Goal: Transaction & Acquisition: Purchase product/service

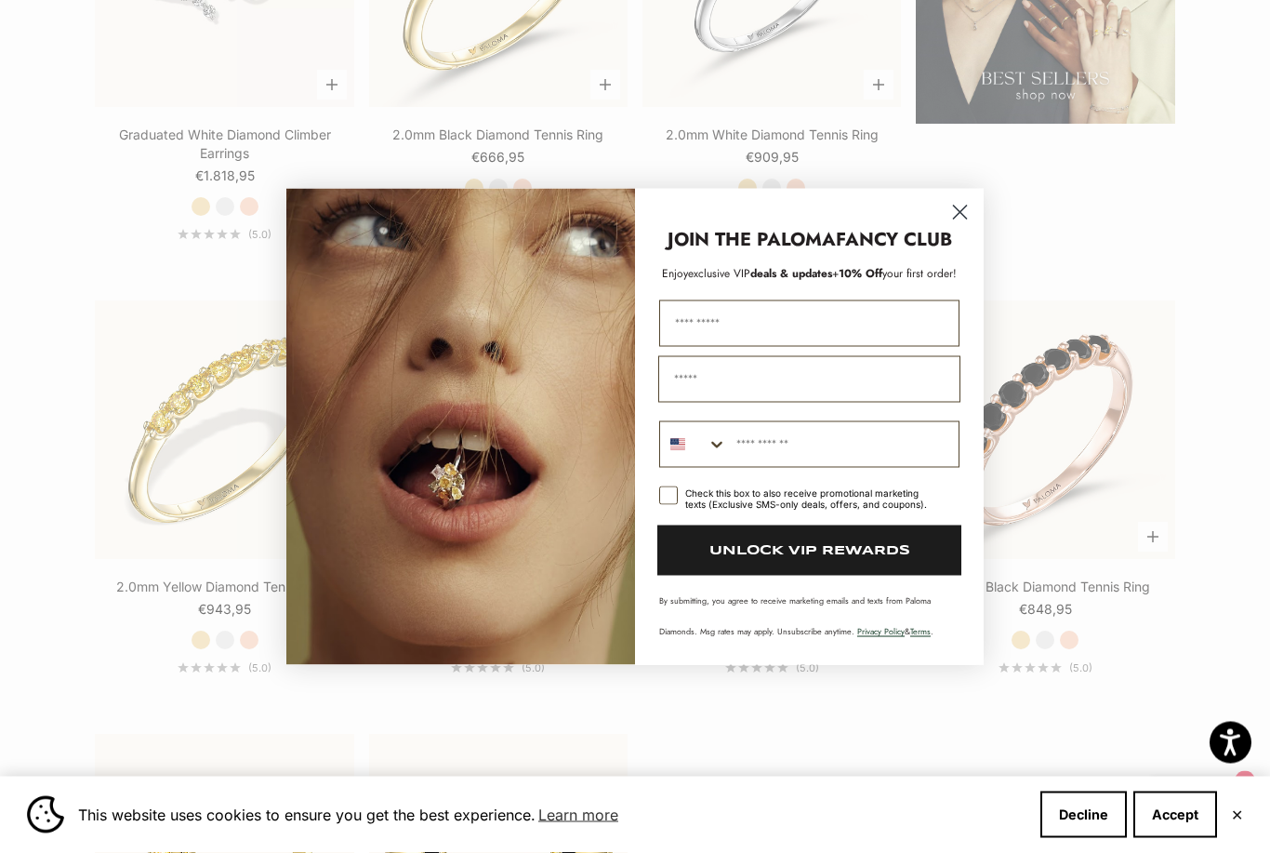
scroll to position [2580, 0]
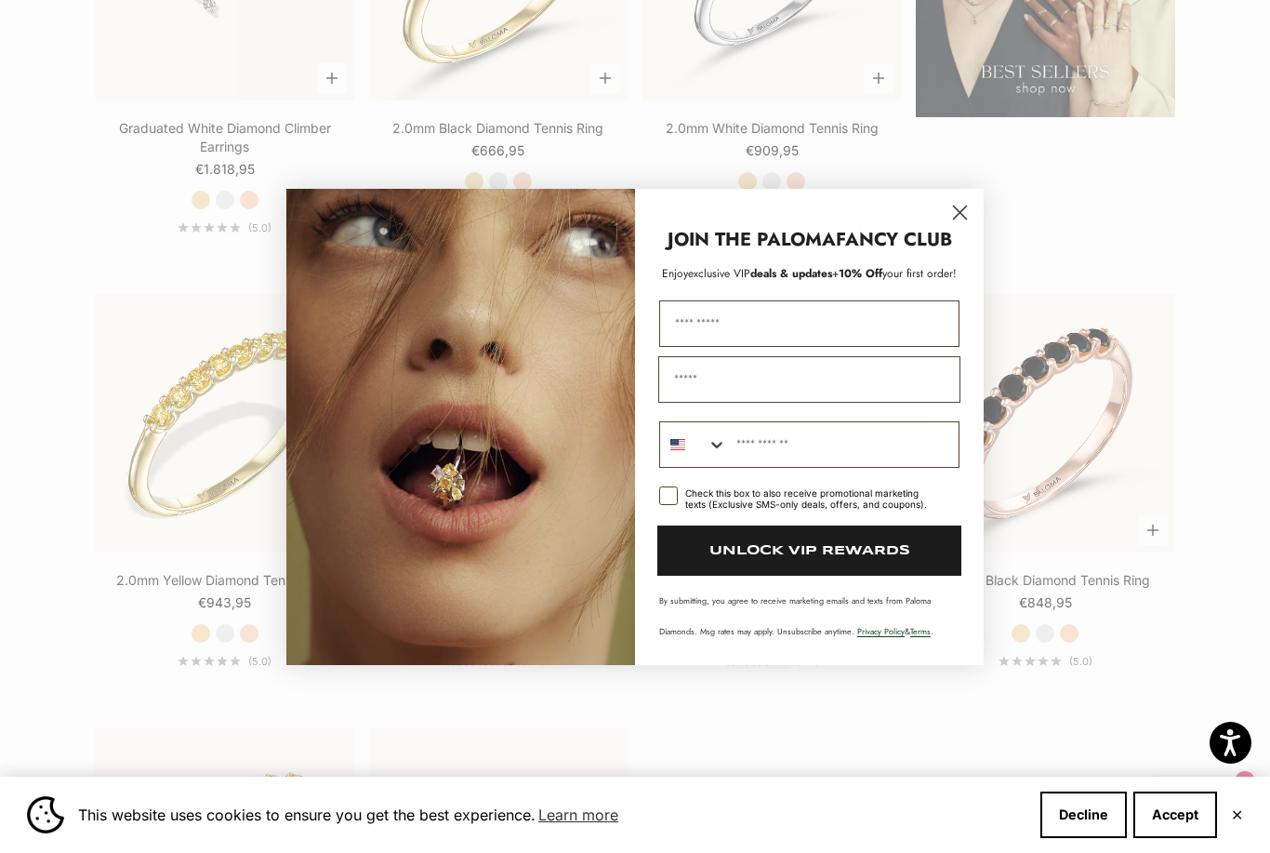
click at [963, 227] on circle "Close dialog" at bounding box center [960, 211] width 31 height 31
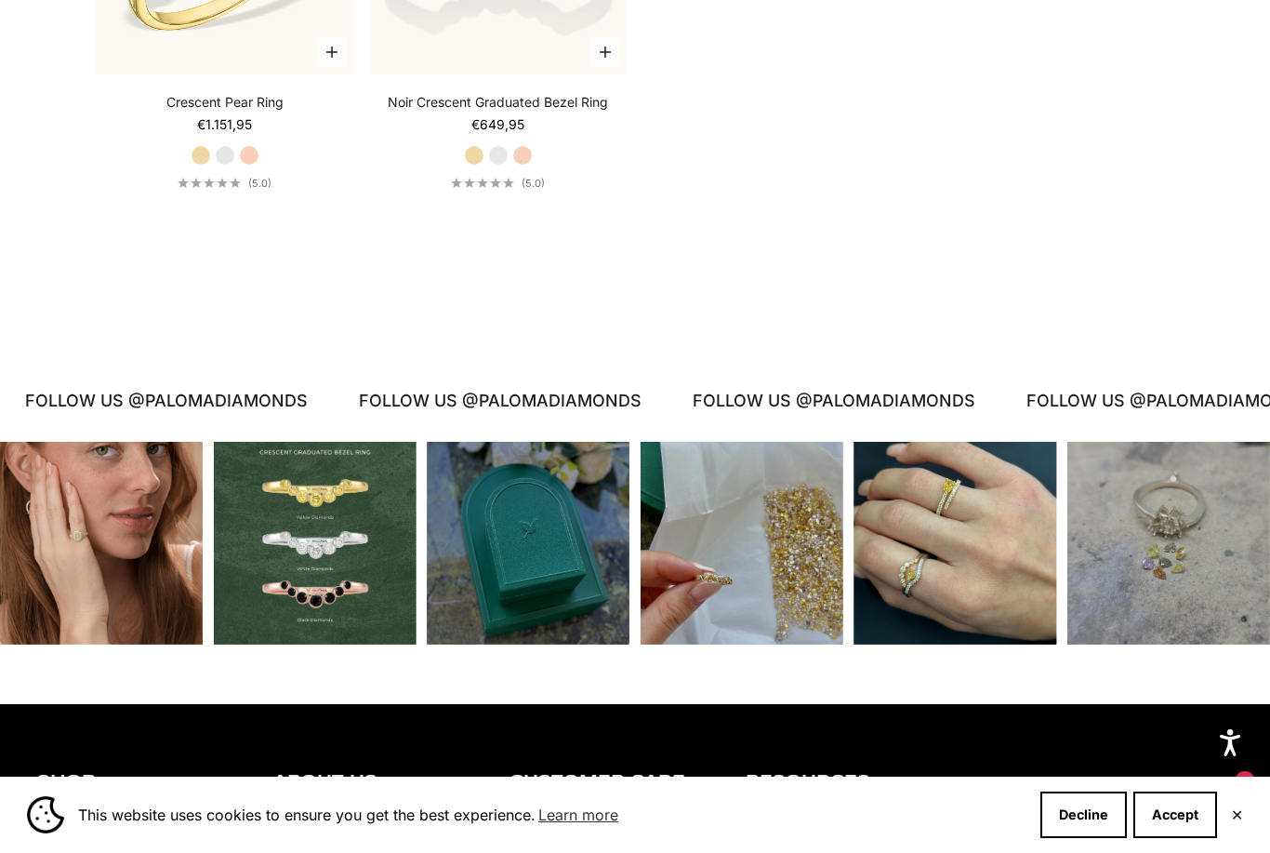
scroll to position [3487, 0]
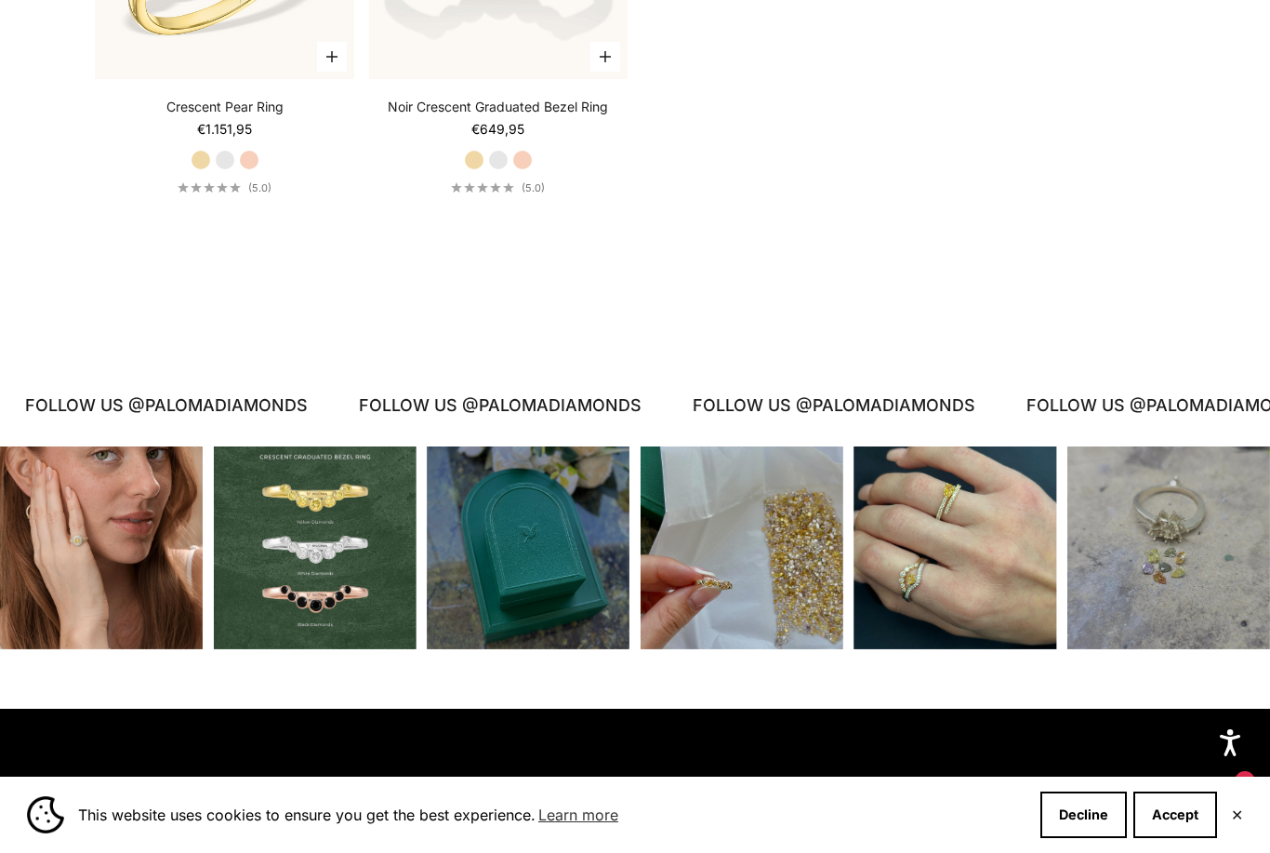
click at [133, 563] on div "Instagram post opens in a popup" at bounding box center [101, 547] width 203 height 203
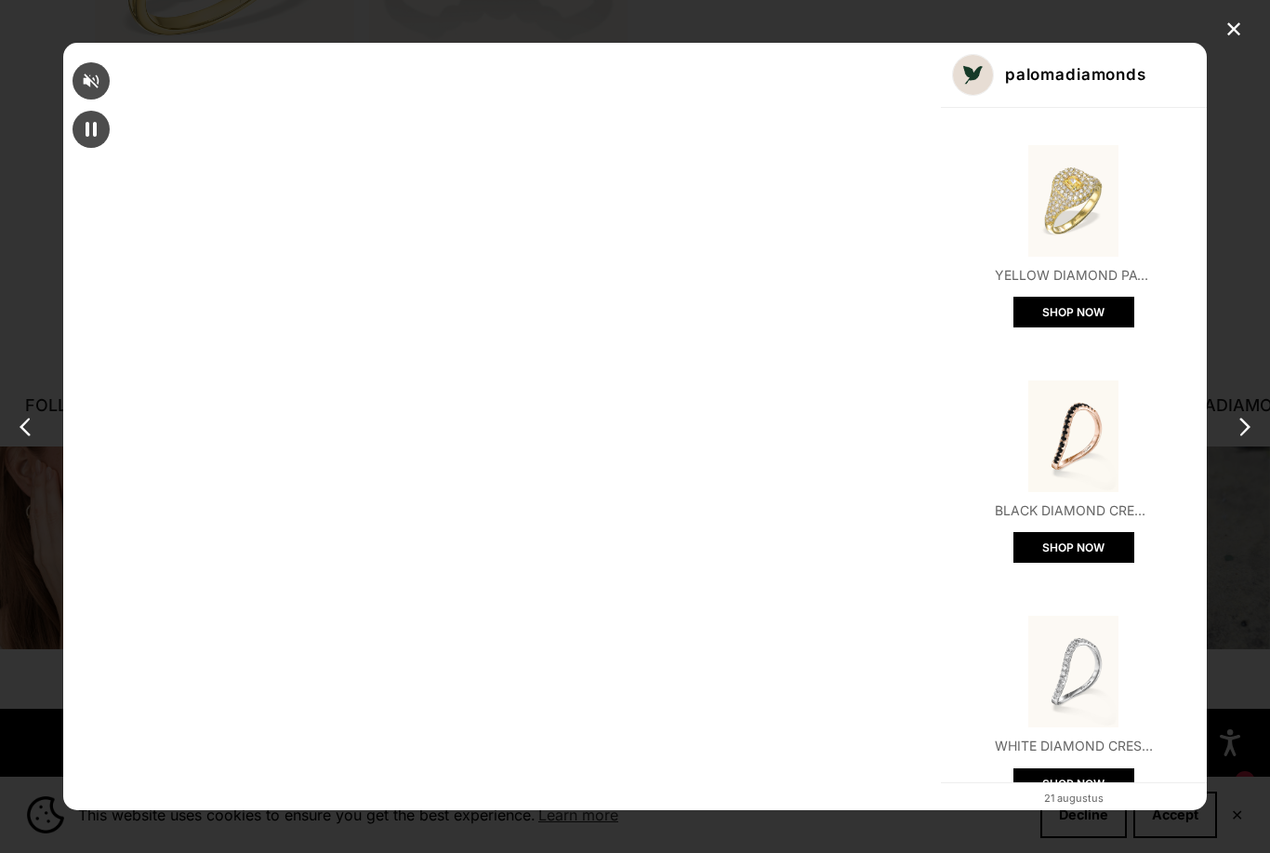
scroll to position [0, 0]
click at [1229, 27] on div "✕" at bounding box center [1234, 30] width 28 height 28
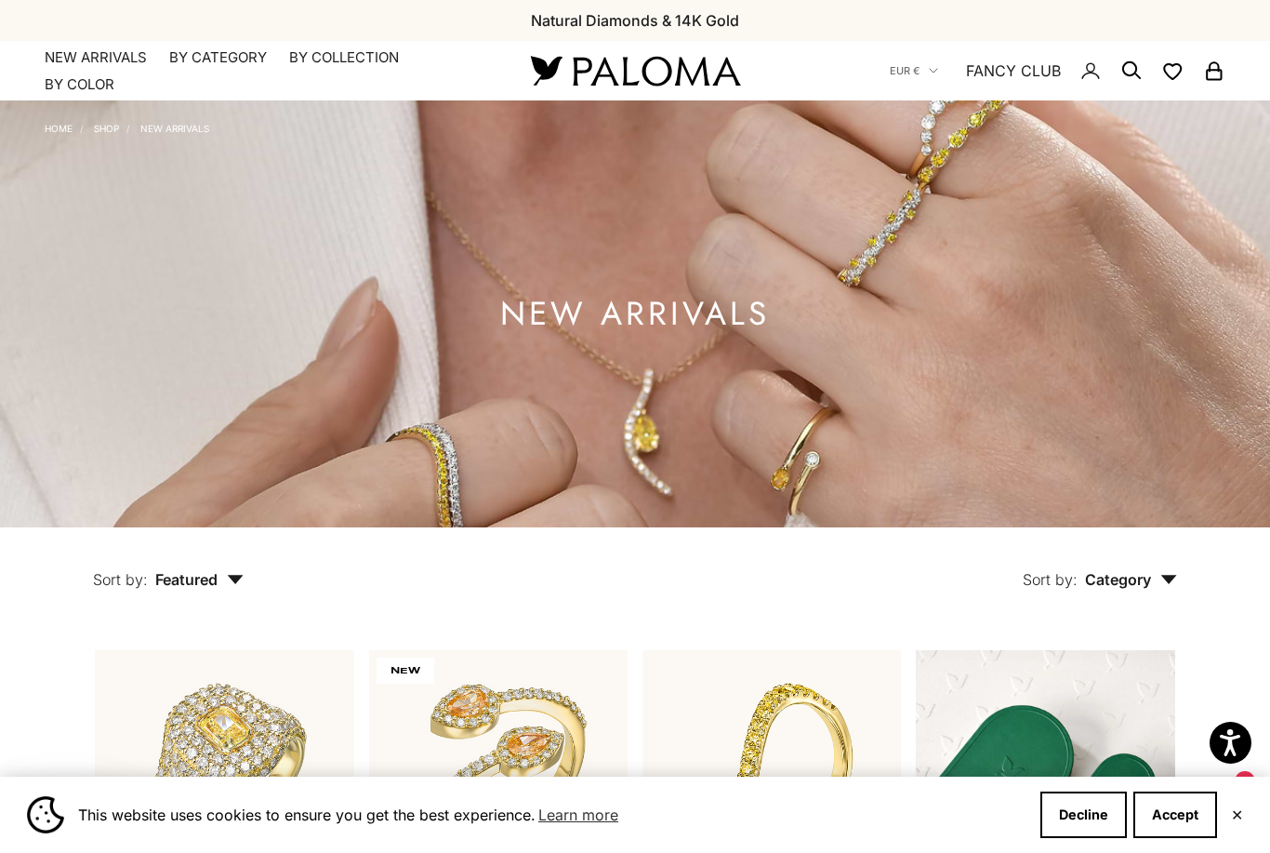
click at [123, 53] on link "NEW ARRIVALS" at bounding box center [96, 57] width 102 height 19
click at [995, 378] on img at bounding box center [635, 313] width 1270 height 427
click at [1174, 584] on icon "button" at bounding box center [1169, 579] width 16 height 9
click at [1138, 649] on div "Earrings" at bounding box center [1115, 637] width 135 height 24
click at [1074, 649] on label "Earrings" at bounding box center [1077, 637] width 58 height 24
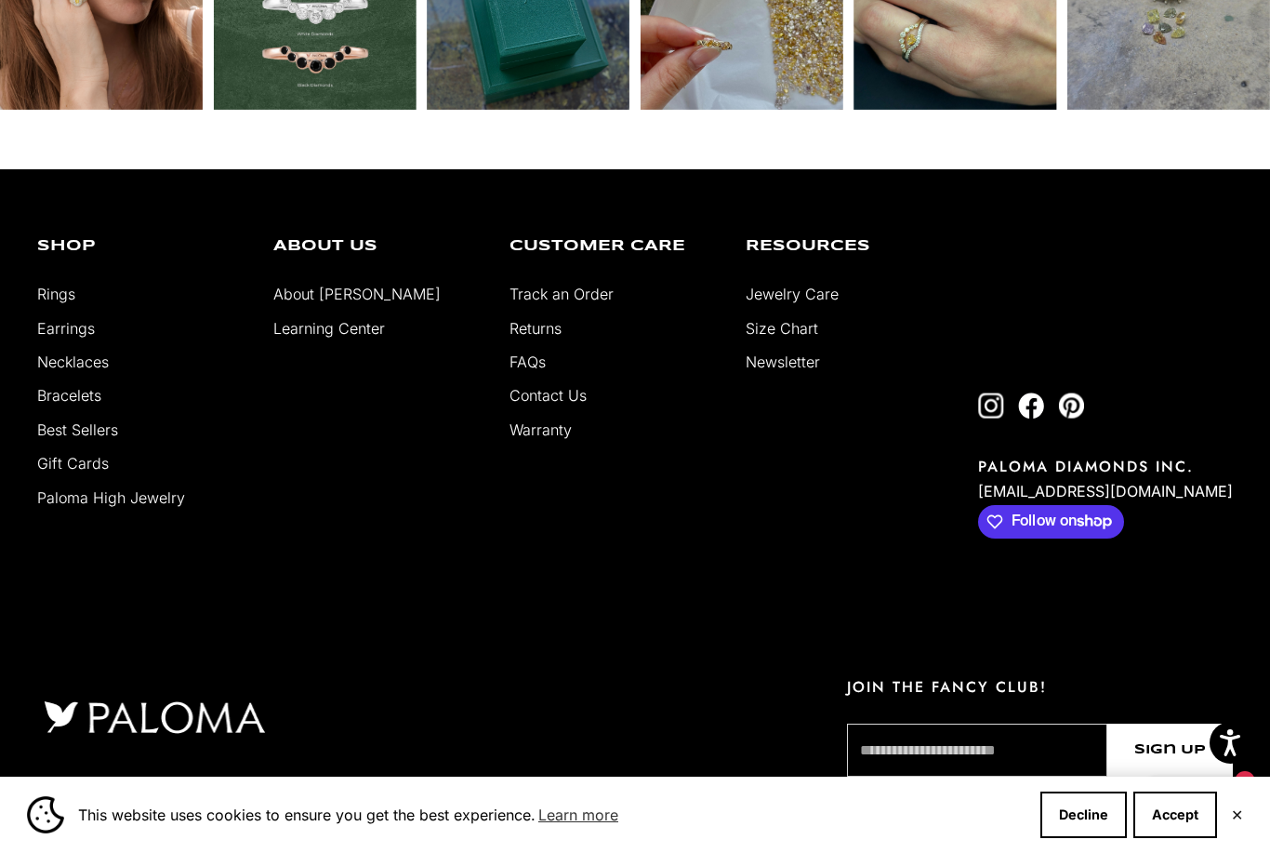
scroll to position [1431, 0]
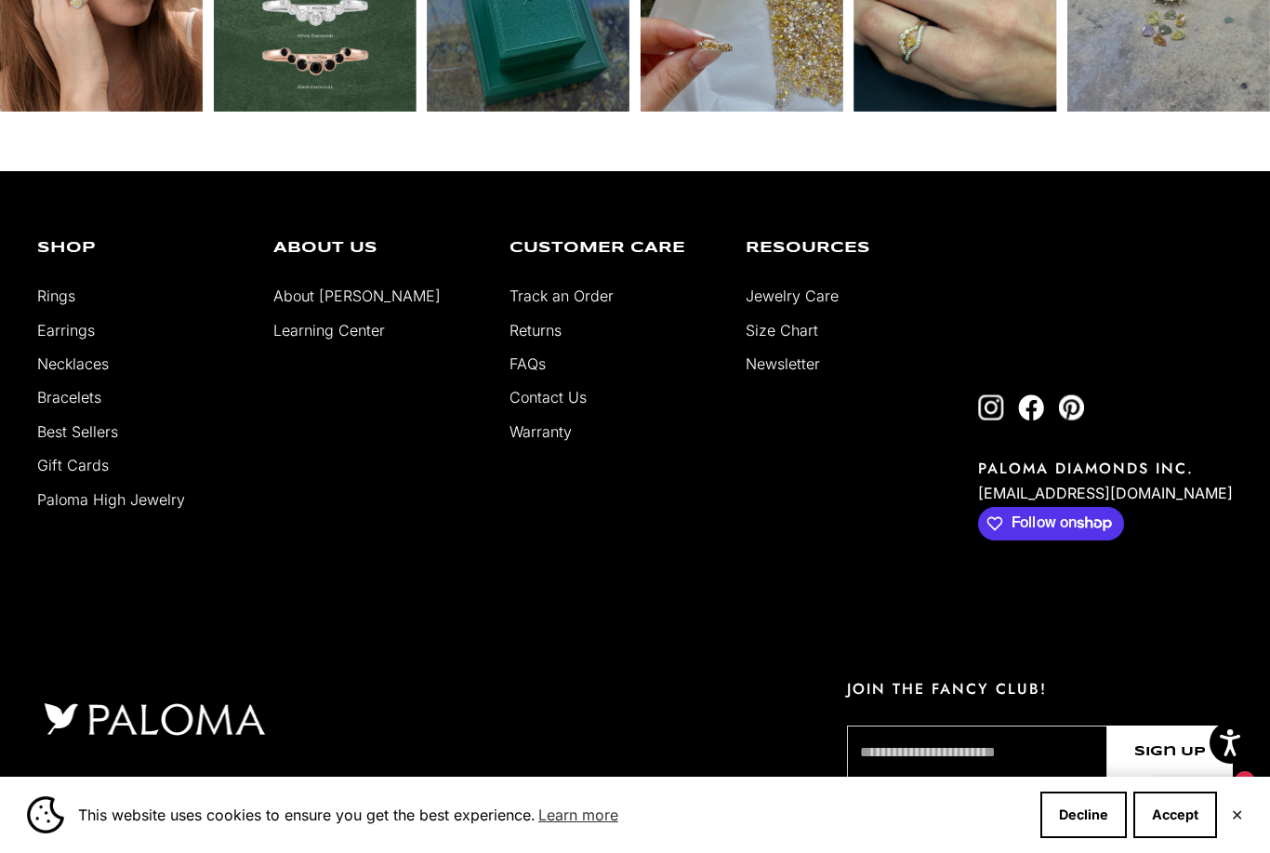
click at [80, 339] on link "Earrings" at bounding box center [66, 330] width 58 height 19
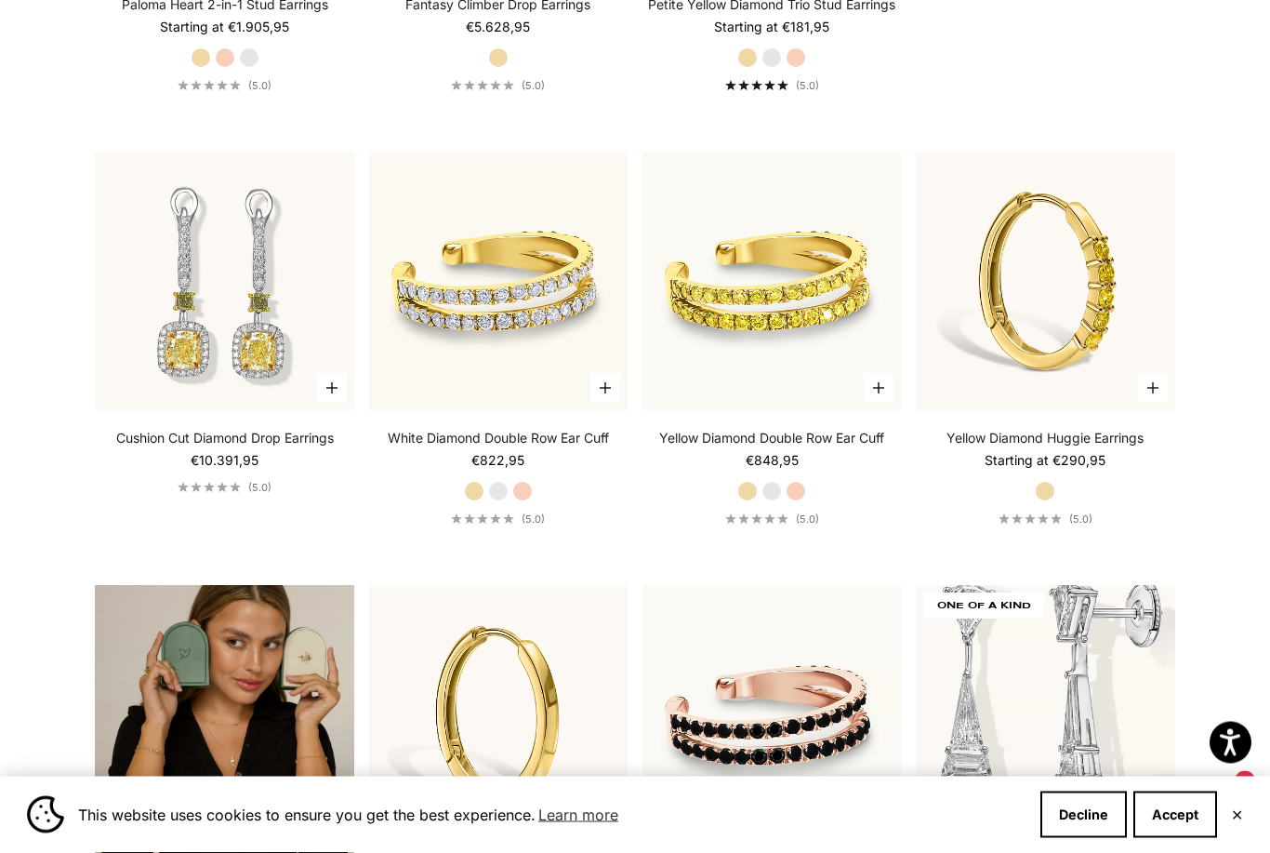
scroll to position [2722, 0]
click at [530, 317] on img at bounding box center [498, 281] width 285 height 285
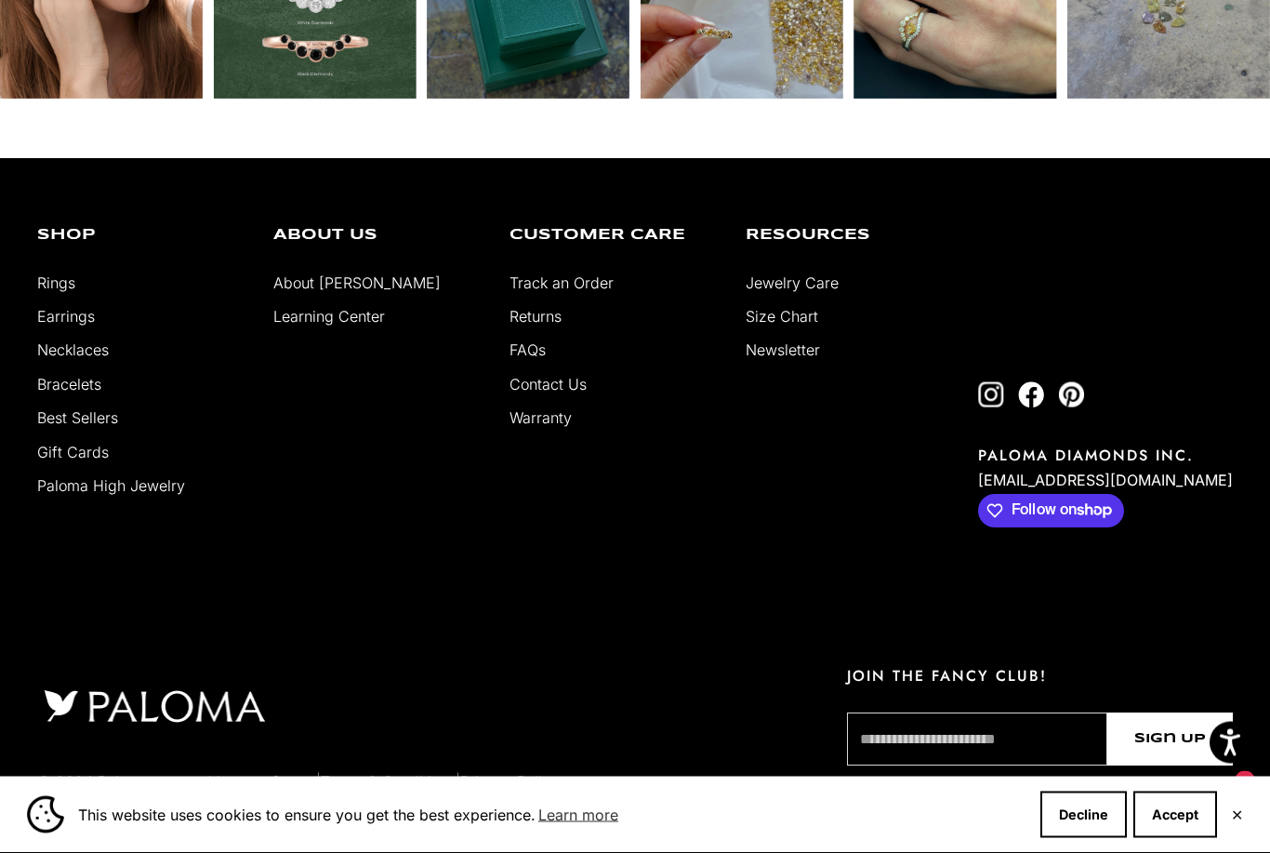
scroll to position [4440, 0]
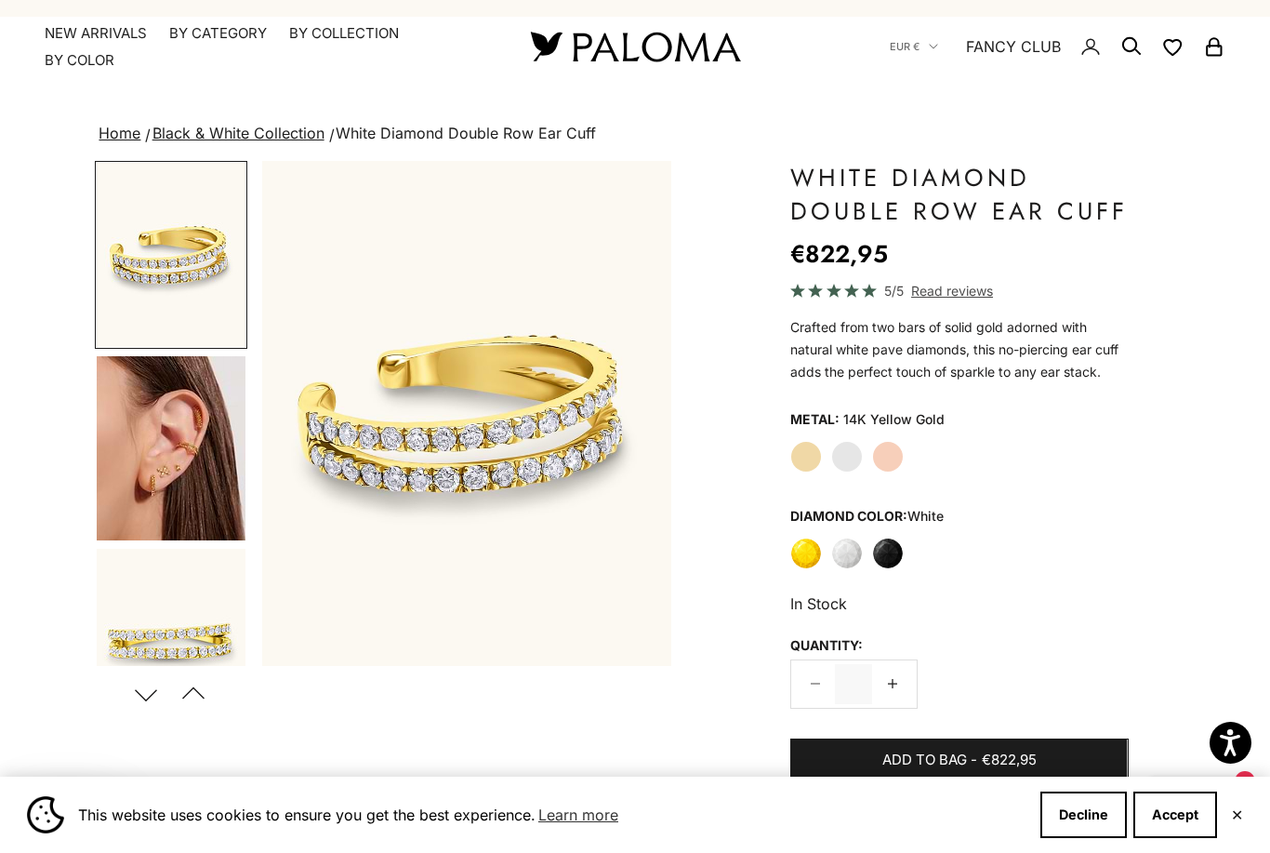
scroll to position [26, 0]
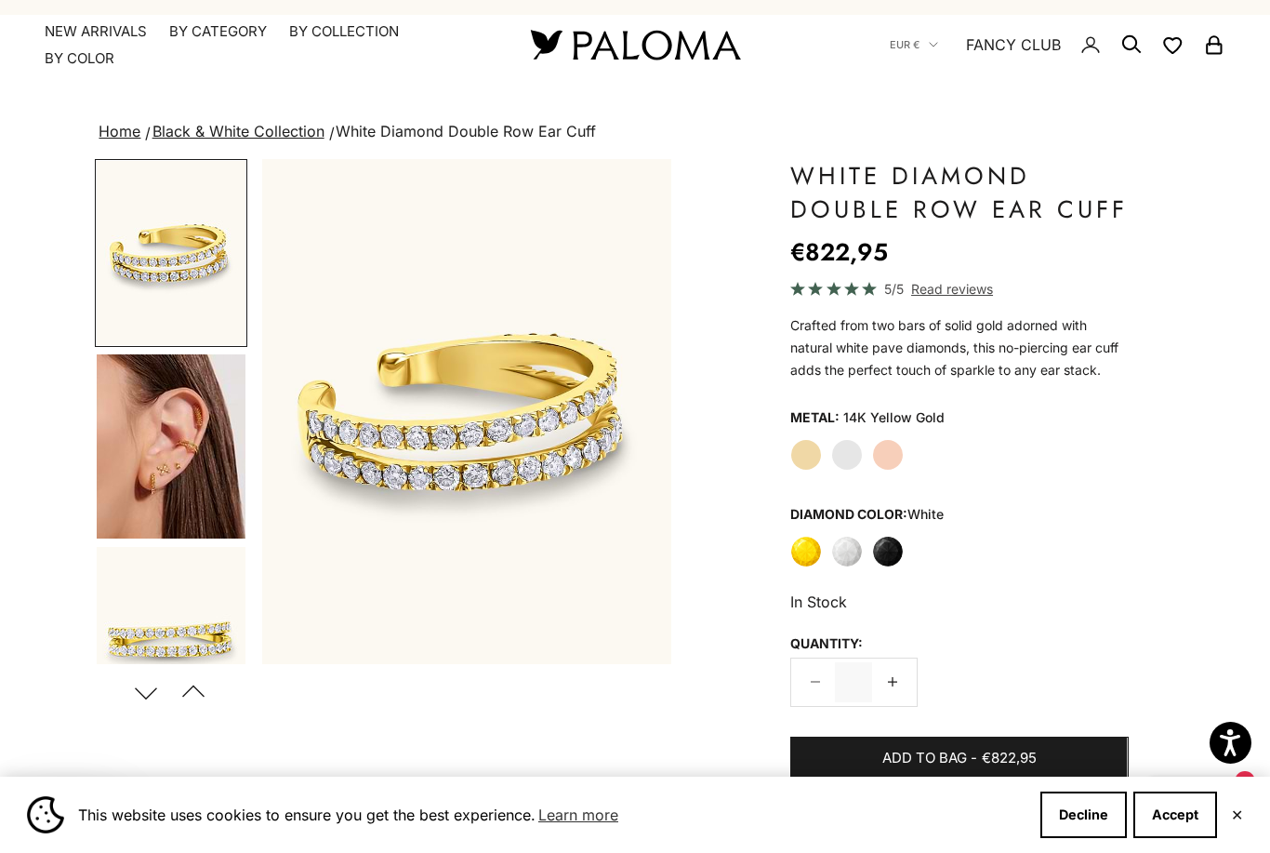
click at [201, 460] on img "Go to item 4" at bounding box center [171, 446] width 149 height 184
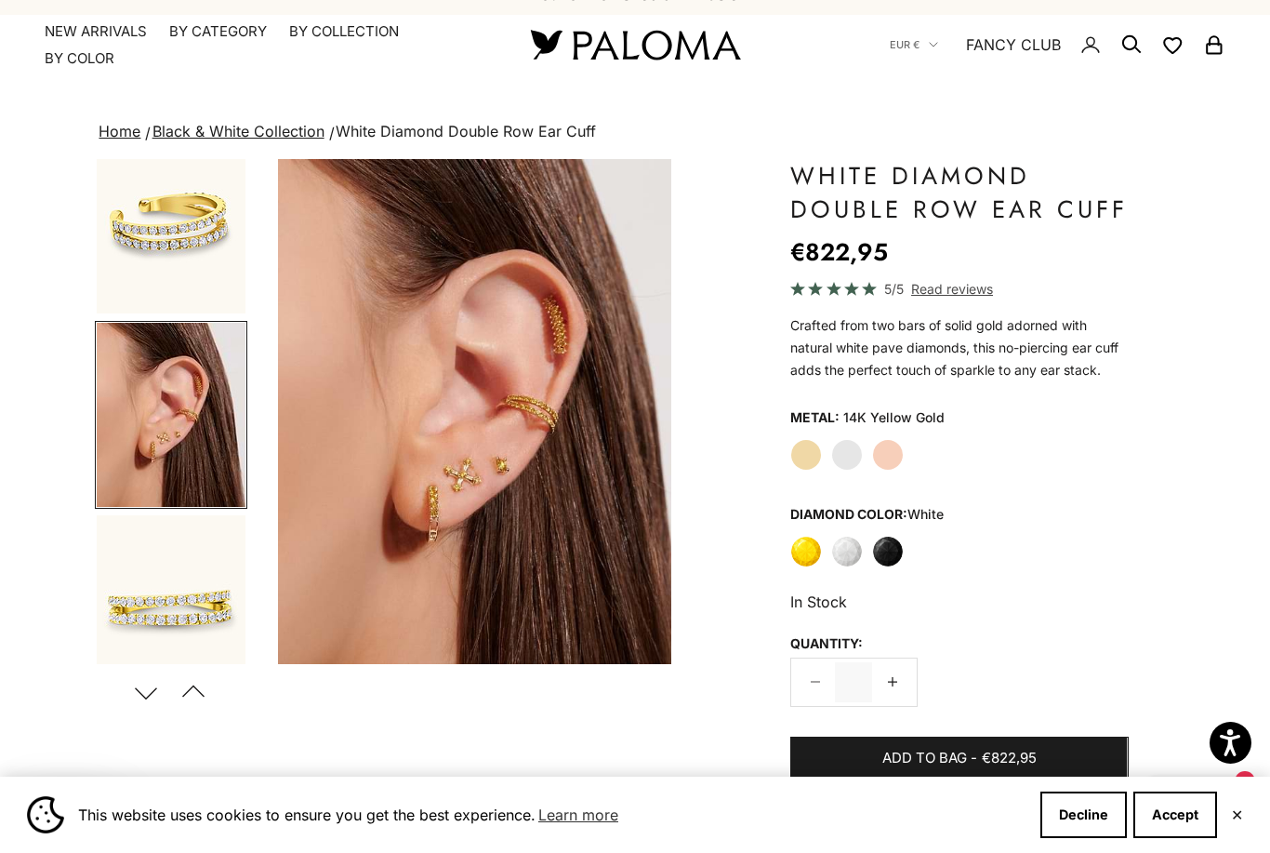
scroll to position [33, 0]
